Goal: Task Accomplishment & Management: Use online tool/utility

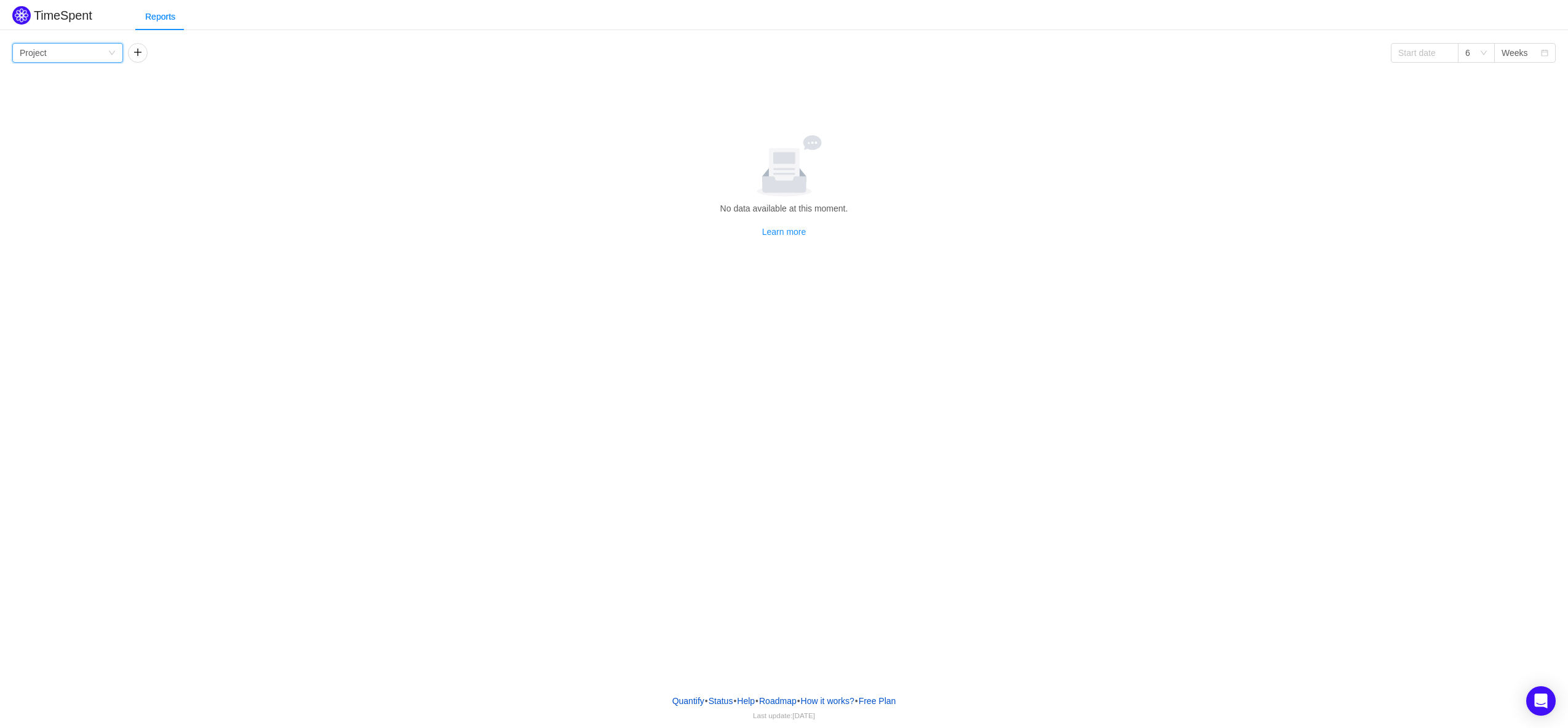
click at [115, 48] on div "Group by Project" at bounding box center [67, 53] width 111 height 20
click at [138, 51] on button "button" at bounding box center [138, 53] width 20 height 20
click at [206, 62] on div "Group by Person" at bounding box center [179, 53] width 88 height 18
click at [213, 55] on div "Group by Person" at bounding box center [179, 53] width 88 height 18
click at [268, 53] on button "button" at bounding box center [272, 53] width 20 height 20
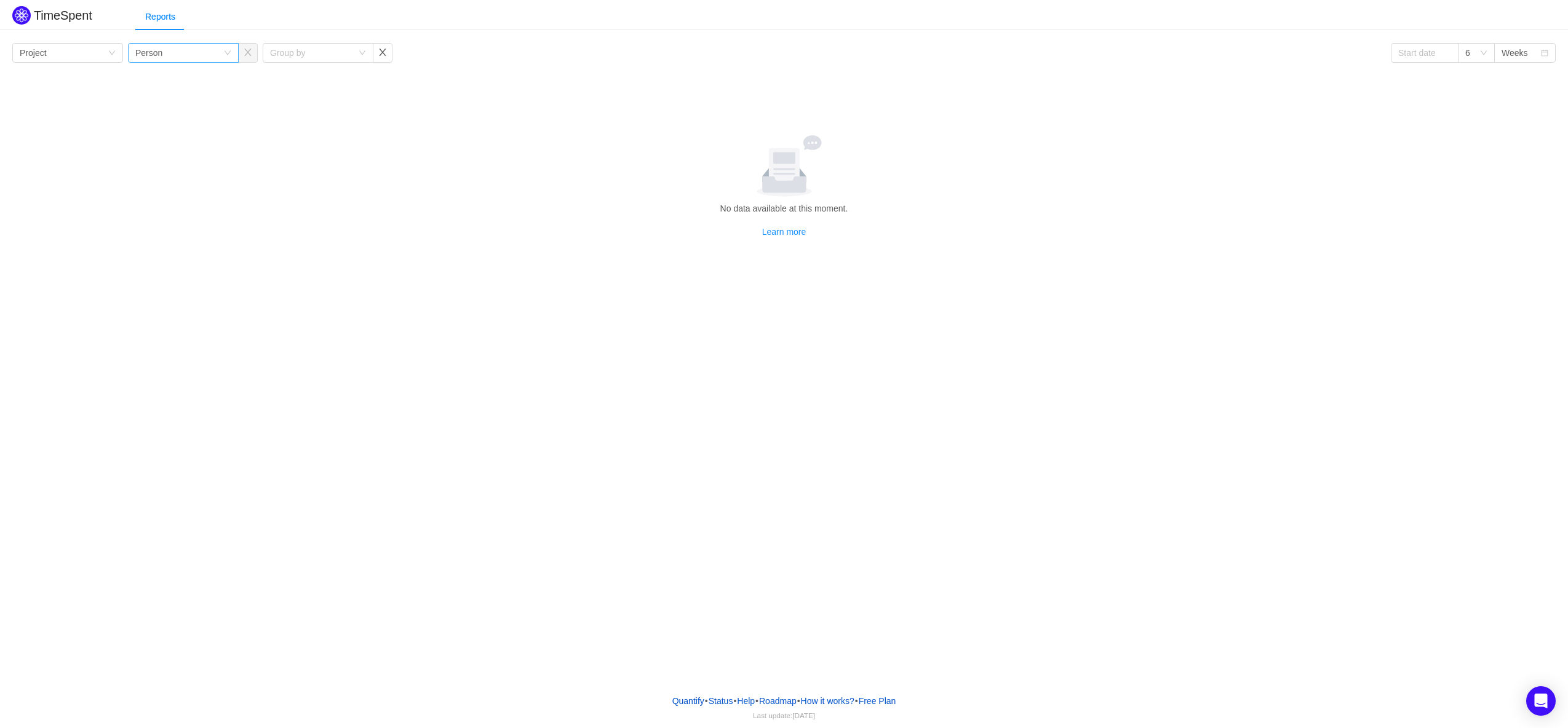
click at [173, 55] on div "Group by Person" at bounding box center [179, 53] width 88 height 18
click at [232, 55] on div "Group by Person" at bounding box center [183, 53] width 111 height 20
click at [388, 54] on button "button" at bounding box center [382, 53] width 20 height 20
click at [247, 59] on button "button" at bounding box center [247, 53] width 20 height 20
click at [117, 54] on div "Group by Project" at bounding box center [67, 53] width 111 height 20
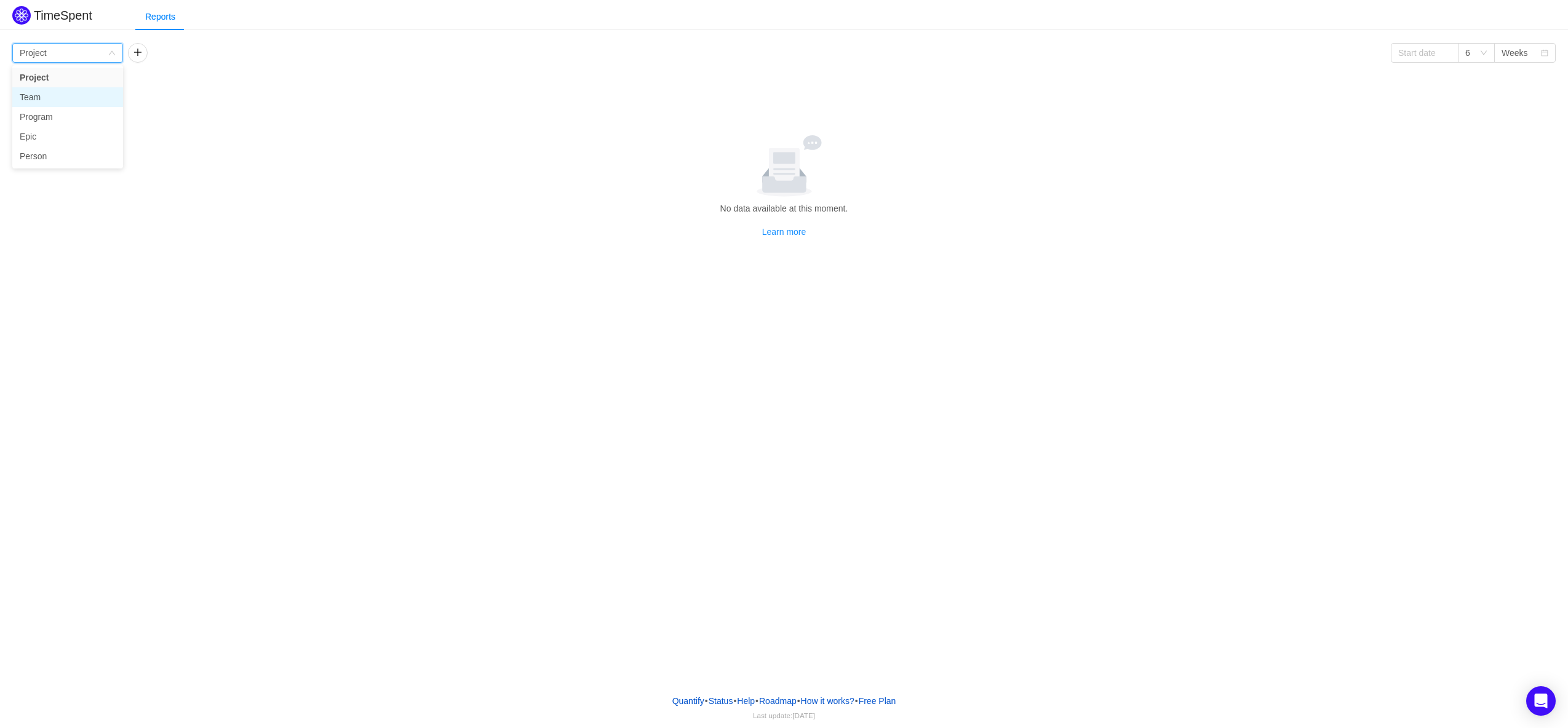
click at [57, 94] on li "Team" at bounding box center [67, 97] width 111 height 20
